Goal: Participate in discussion: Engage in conversation with other users on a specific topic

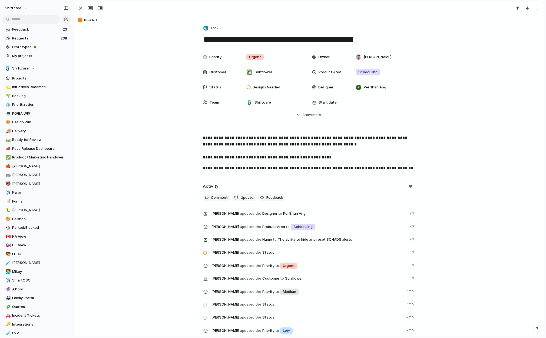
scroll to position [9, 0]
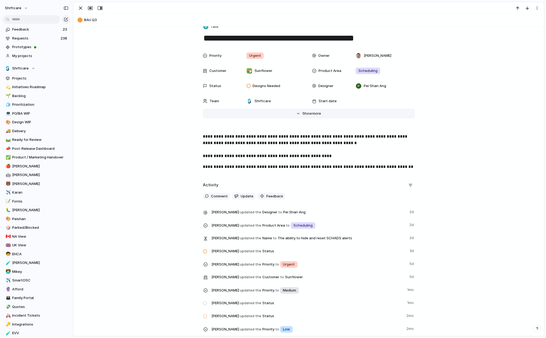
click at [315, 111] on span "more" at bounding box center [316, 113] width 9 height 5
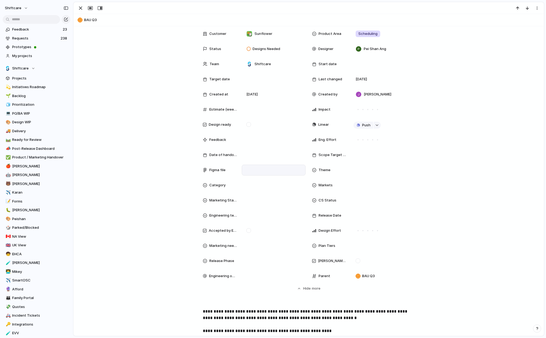
scroll to position [48, 0]
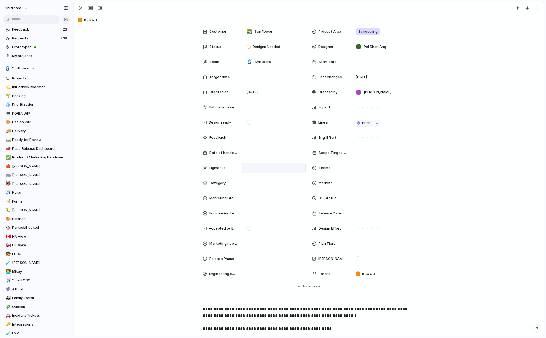
click at [255, 164] on div at bounding box center [274, 168] width 64 height 11
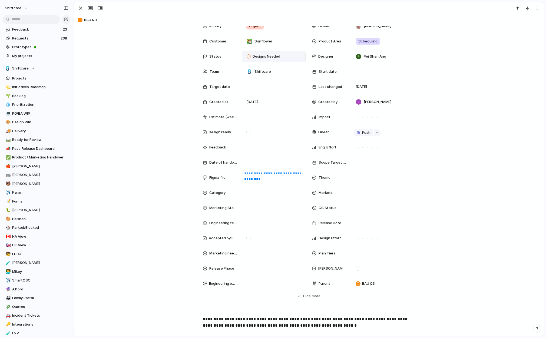
click at [276, 57] on span "Designs Needed" at bounding box center [267, 56] width 28 height 5
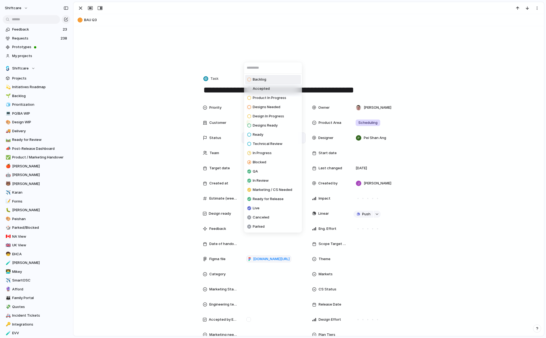
scroll to position [120, 0]
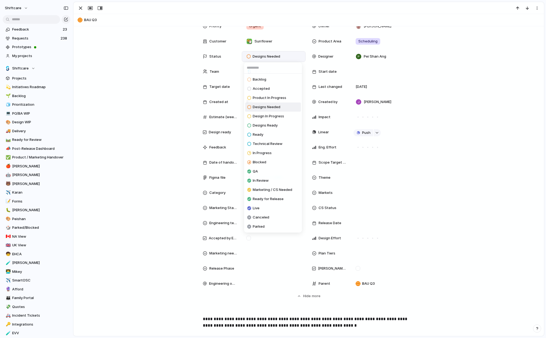
click at [270, 126] on span "Designs Ready" at bounding box center [265, 125] width 25 height 5
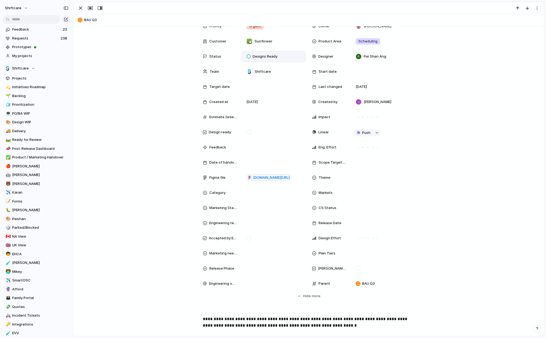
scroll to position [335, 0]
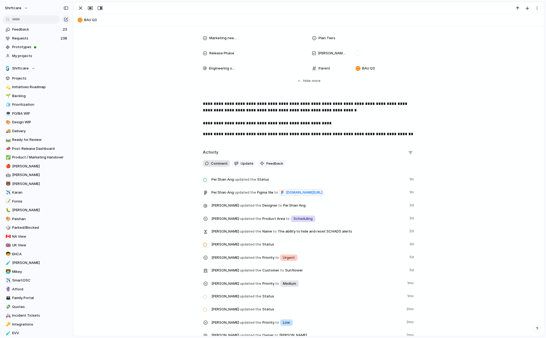
click at [218, 166] on button "Comment" at bounding box center [216, 163] width 27 height 7
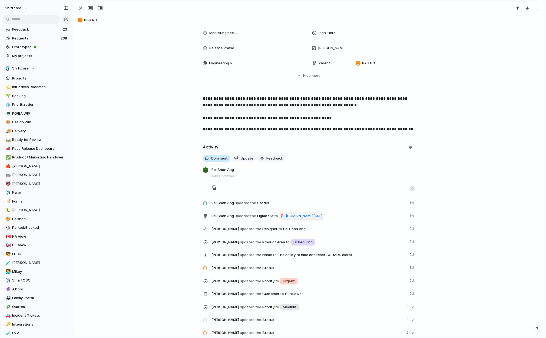
scroll to position [341, 0]
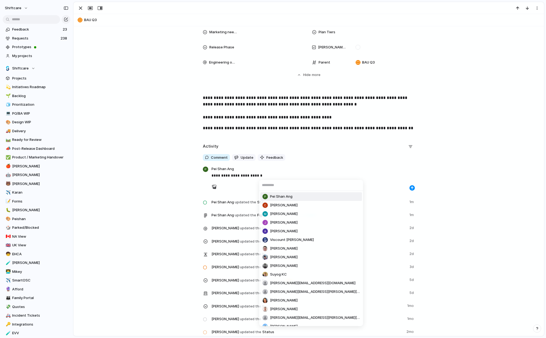
type input "*"
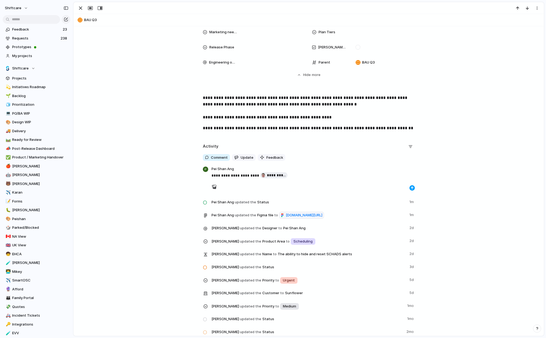
click at [412, 190] on button "button" at bounding box center [411, 187] width 5 height 5
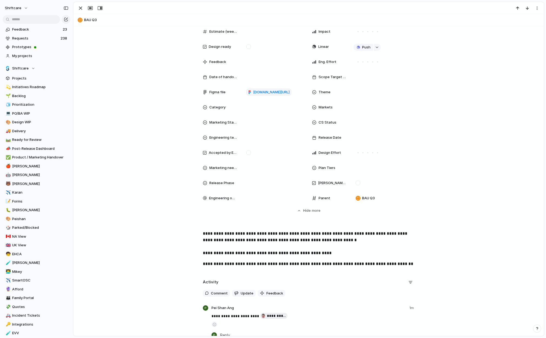
scroll to position [205, 0]
click at [26, 213] on span "[PERSON_NAME]" at bounding box center [40, 209] width 56 height 5
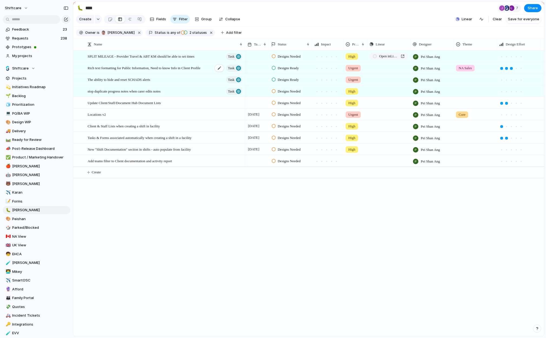
click at [148, 69] on span "Rich text formatting for Public Information, Need to know Info in Client Profile" at bounding box center [144, 68] width 113 height 6
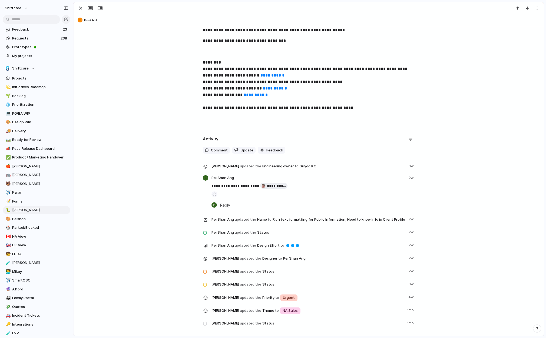
scroll to position [227, 0]
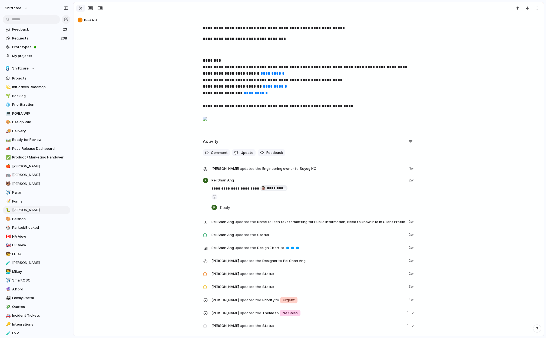
click at [81, 8] on div "button" at bounding box center [80, 8] width 6 height 6
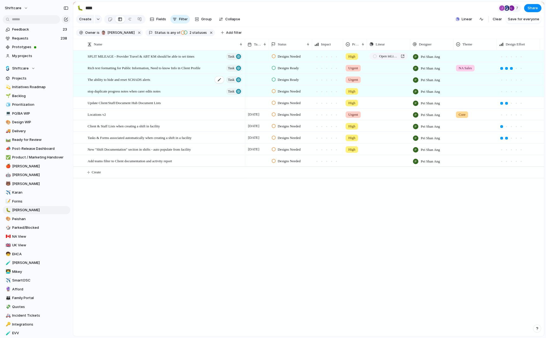
click at [124, 81] on span "The ability to hide and reset SCHADS alerts" at bounding box center [119, 79] width 62 height 6
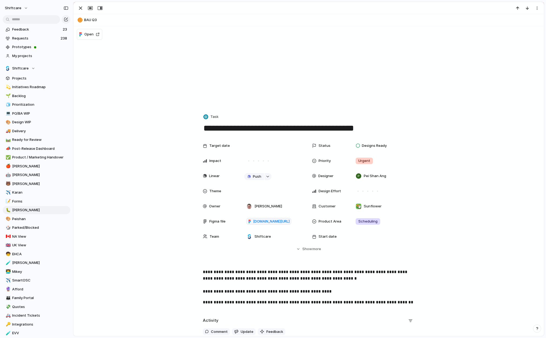
click at [243, 131] on textarea "**********" at bounding box center [309, 128] width 212 height 11
